Goal: Task Accomplishment & Management: Manage account settings

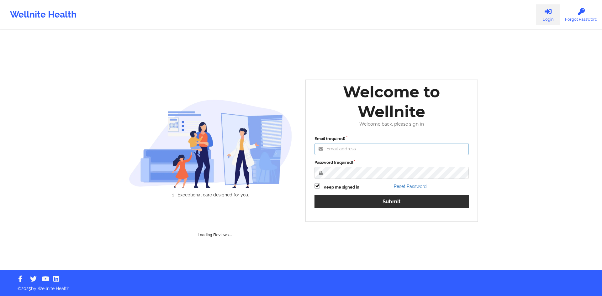
type input "[PERSON_NAME][EMAIL_ADDRESS][DOMAIN_NAME]"
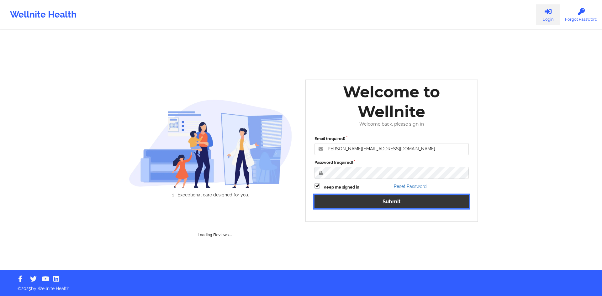
click at [381, 202] on button "Submit" at bounding box center [391, 201] width 154 height 13
